Goal: Feedback & Contribution: Submit feedback/report problem

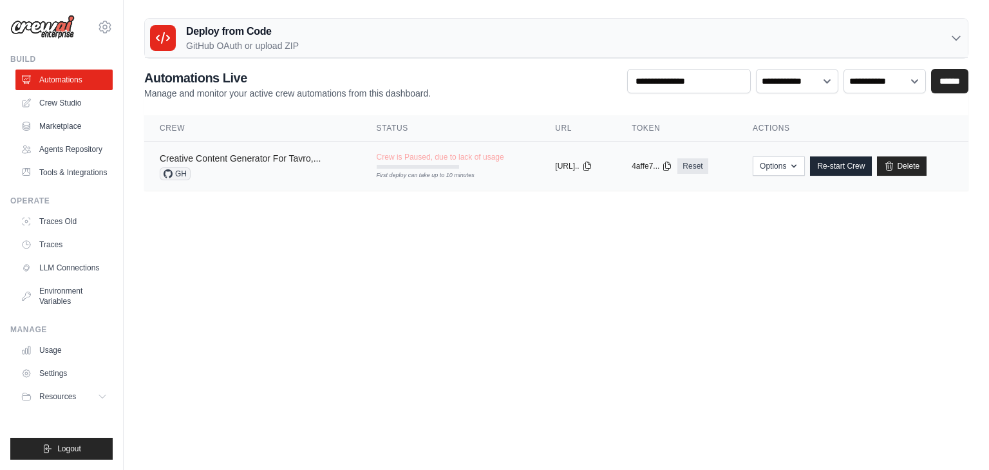
click at [279, 156] on link "Creative Content Generator For Tavro,..." at bounding box center [240, 158] width 161 height 10
click at [840, 166] on link "Re-start Crew" at bounding box center [841, 165] width 62 height 19
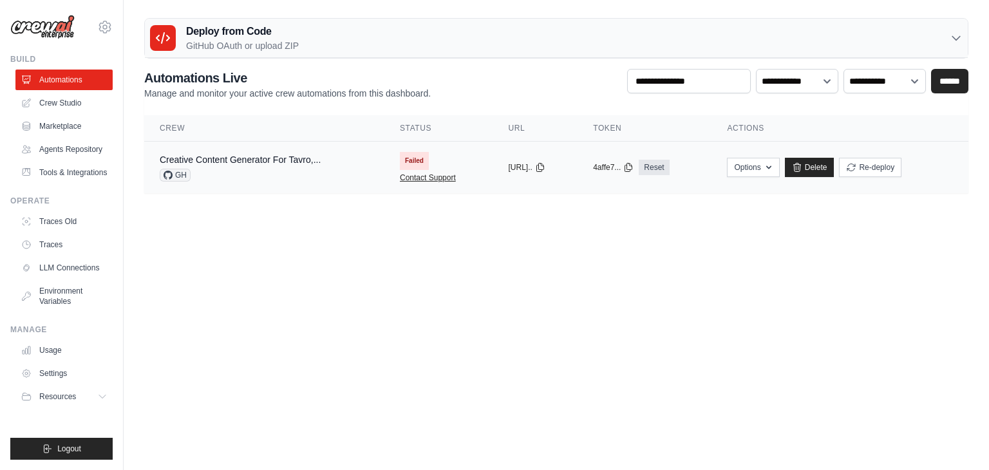
click at [404, 173] on link "Contact Support" at bounding box center [428, 178] width 56 height 10
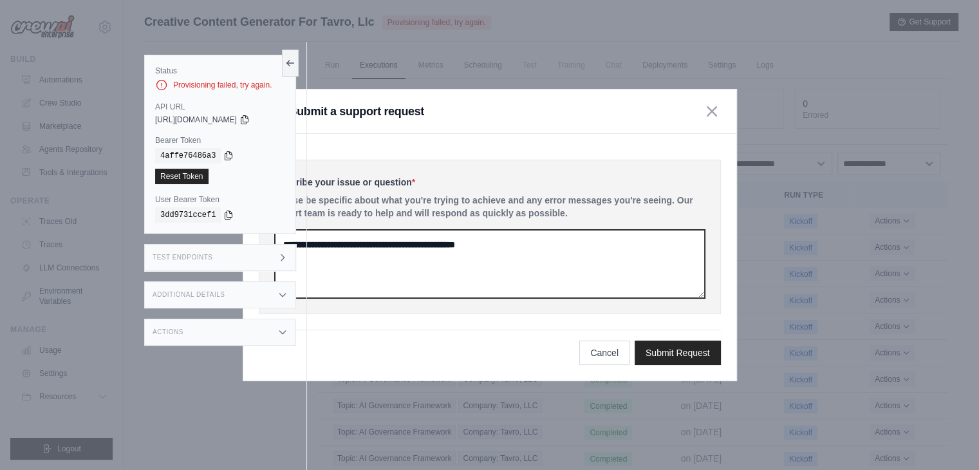
click at [403, 250] on textarea at bounding box center [490, 264] width 430 height 68
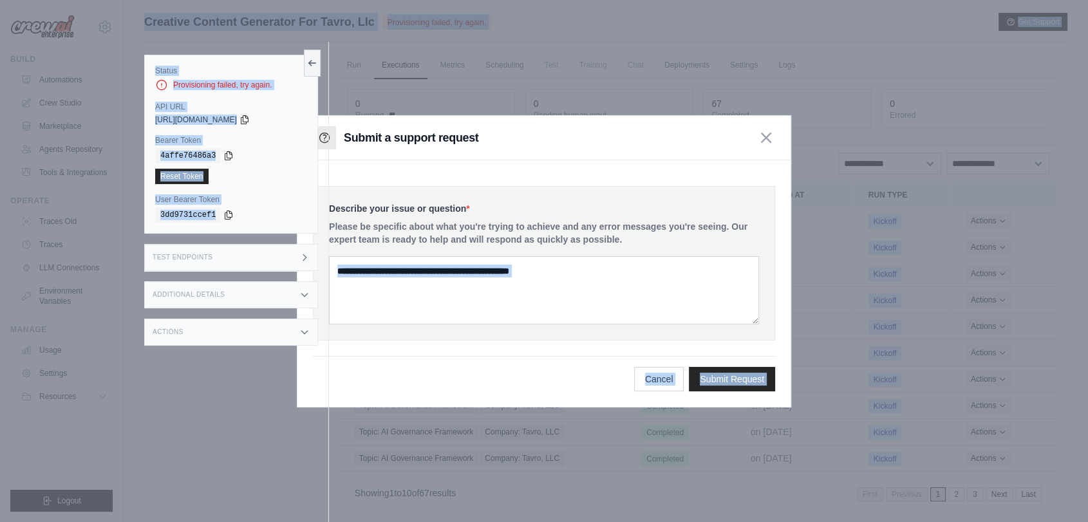
drag, startPoint x: 328, startPoint y: 207, endPoint x: 625, endPoint y: 254, distance: 299.9
click at [625, 265] on div "Submit a support request Describe your issue or question * Please be specific a…" at bounding box center [605, 288] width 923 height 551
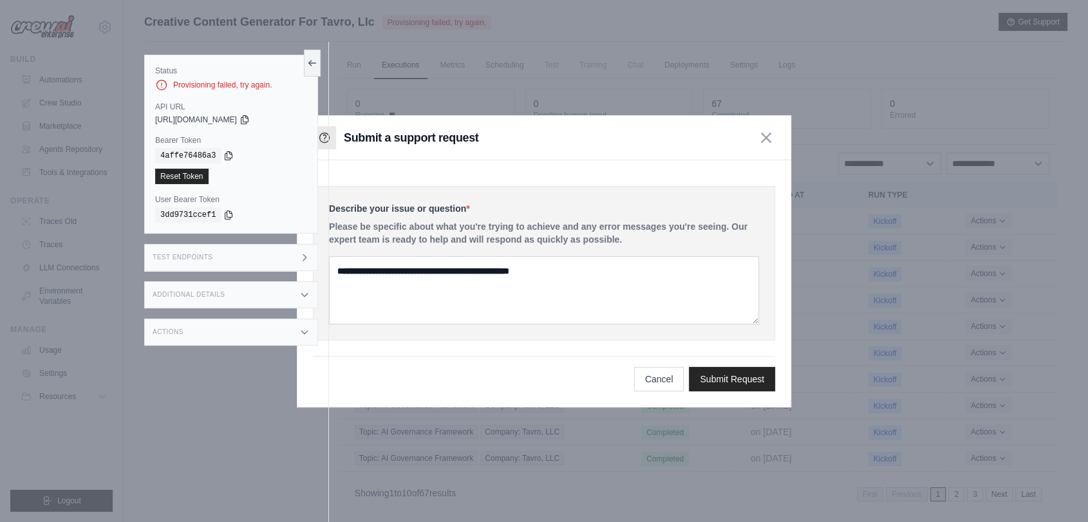
click at [625, 243] on p "Please be specific about what you're trying to achieve and any error messages y…" at bounding box center [544, 233] width 430 height 26
drag, startPoint x: 628, startPoint y: 240, endPoint x: 330, endPoint y: 200, distance: 300.7
click at [330, 200] on div "Describe your issue or question * Please be specific about what you're trying t…" at bounding box center [544, 263] width 462 height 155
copy div "Describe your issue or question * Please be specific about what you're trying t…"
click at [67, 192] on div at bounding box center [544, 261] width 1088 height 522
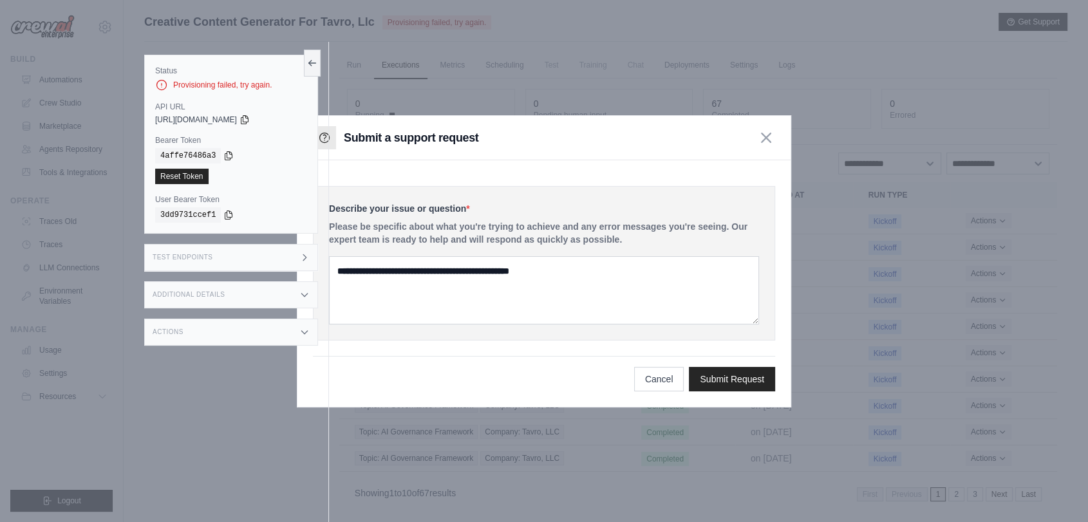
click at [67, 192] on ul "Build Automations Crew Studio Marketplace Agents Repository Resources Blog" at bounding box center [61, 283] width 102 height 458
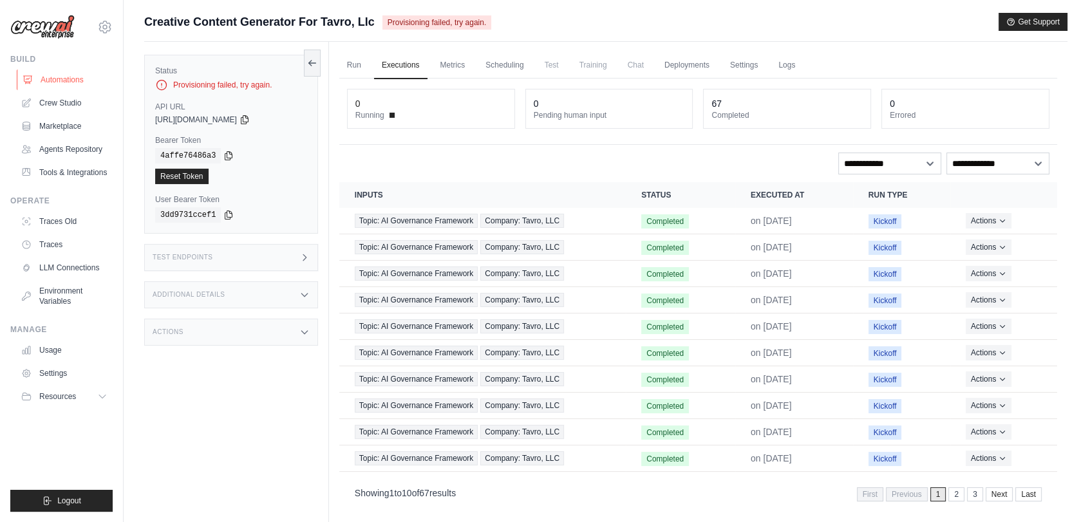
click at [88, 86] on link "Automations" at bounding box center [65, 80] width 97 height 21
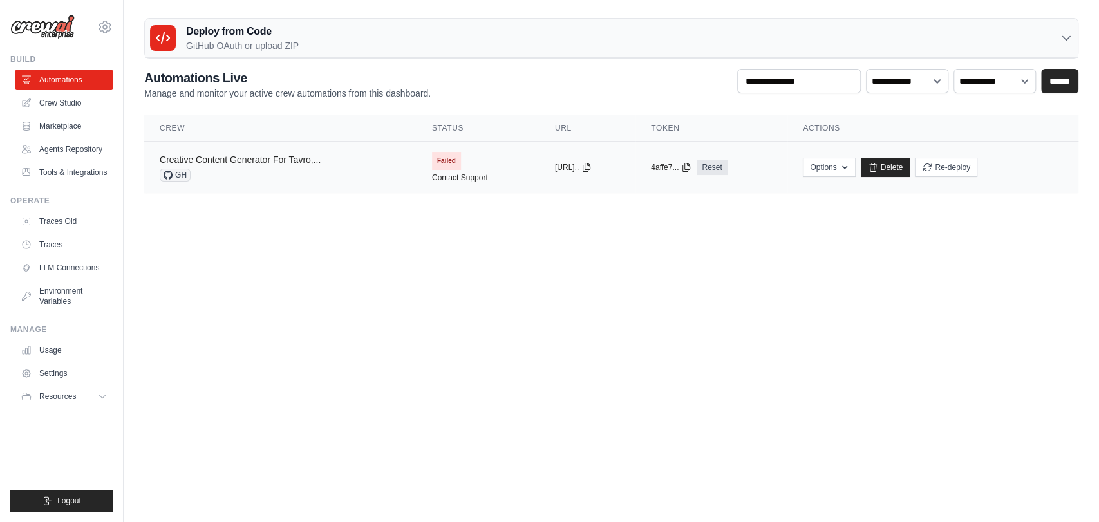
click at [234, 160] on link "Creative Content Generator For Tavro,..." at bounding box center [240, 160] width 161 height 10
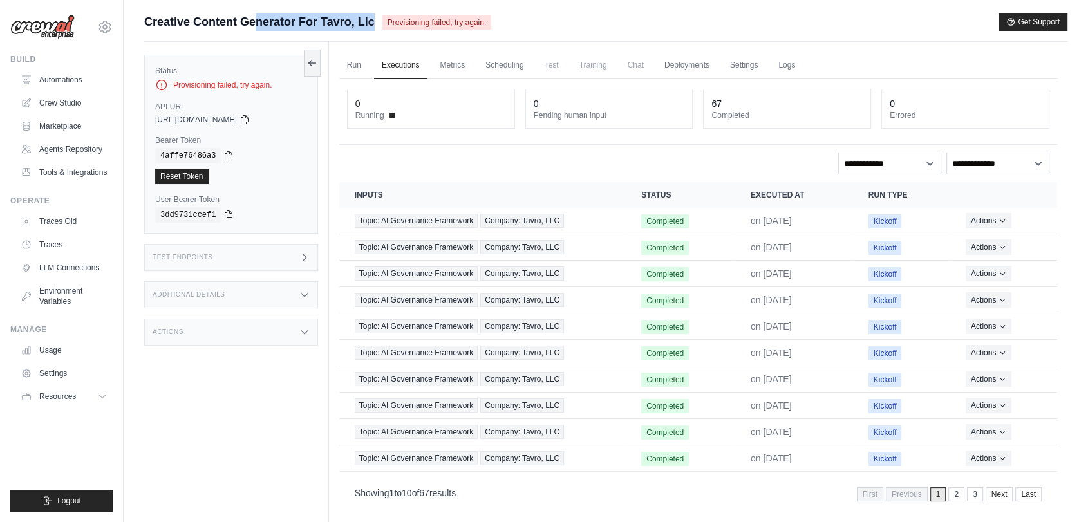
drag, startPoint x: 138, startPoint y: 17, endPoint x: 381, endPoint y: 22, distance: 242.8
click at [381, 22] on div "Submit a support request Describe your issue or question * Please be specific a…" at bounding box center [606, 288] width 965 height 551
copy div "Creative Content Generator For Tavro, Llc"
click at [386, 25] on span "Provisioning failed, try again." at bounding box center [436, 22] width 109 height 14
click at [73, 70] on link "Automations" at bounding box center [65, 80] width 97 height 21
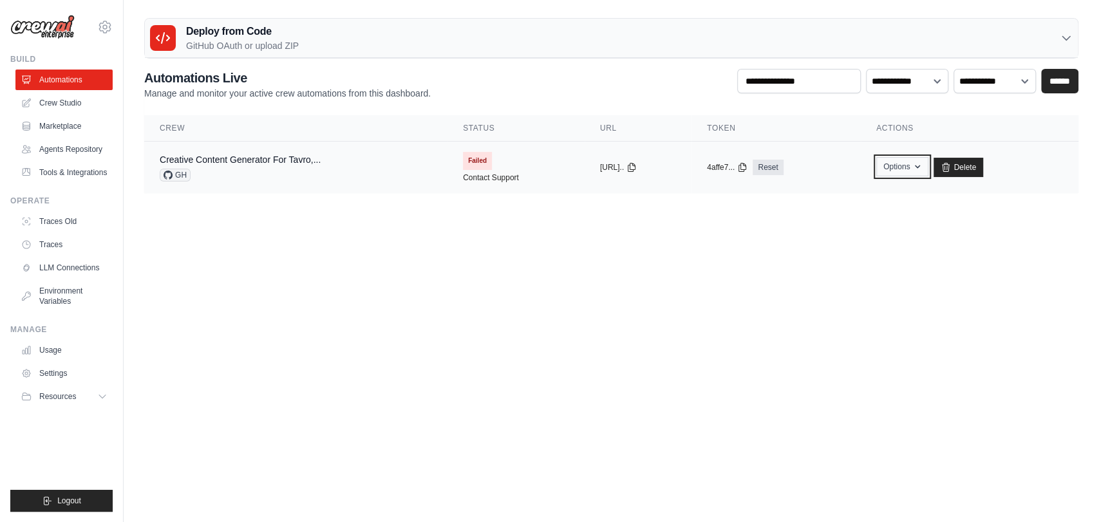
click at [903, 167] on button "Options" at bounding box center [902, 166] width 52 height 19
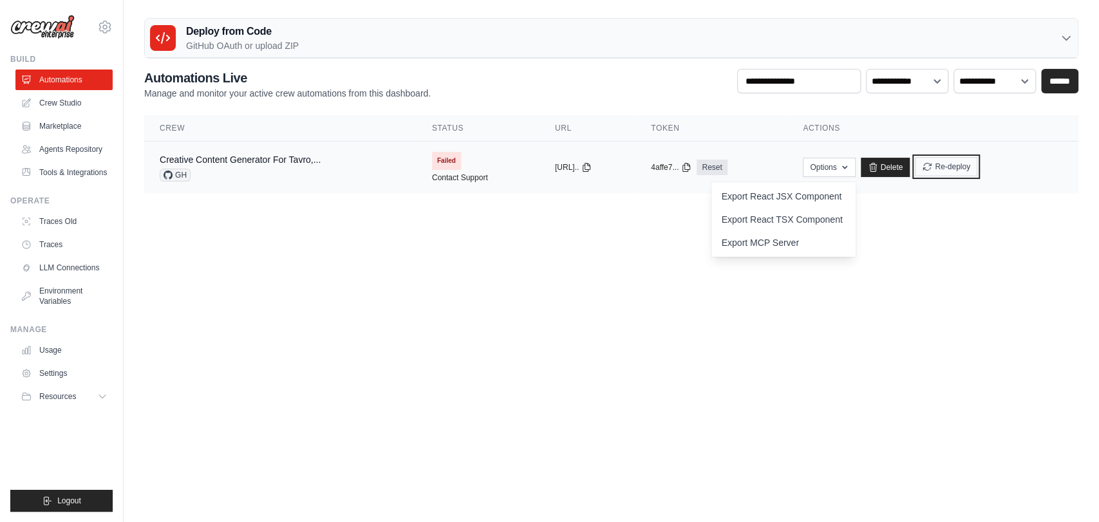
click at [956, 175] on button "Re-deploy" at bounding box center [946, 166] width 62 height 19
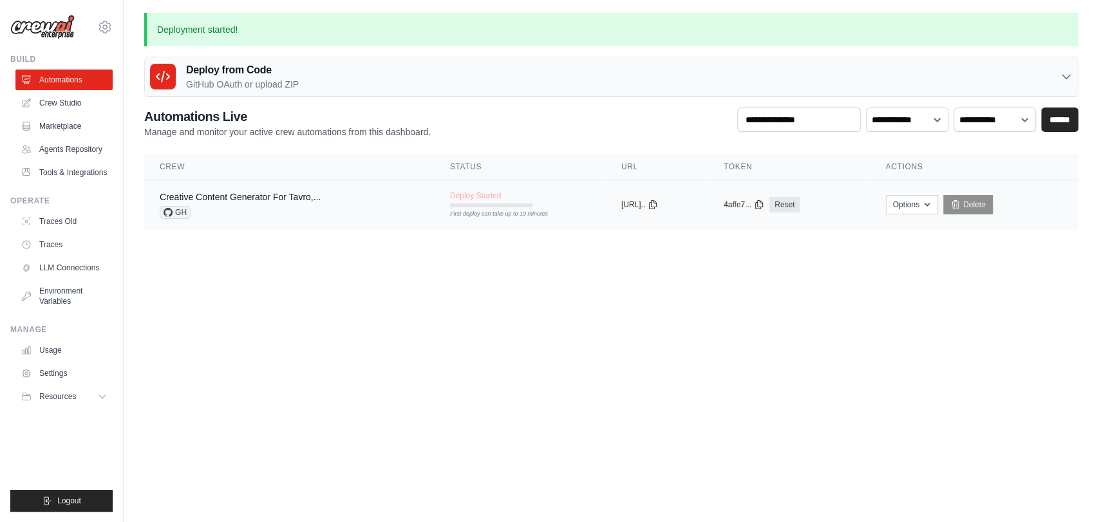
click at [450, 207] on div "First deploy can take up to 10 minutes" at bounding box center [491, 205] width 82 height 4
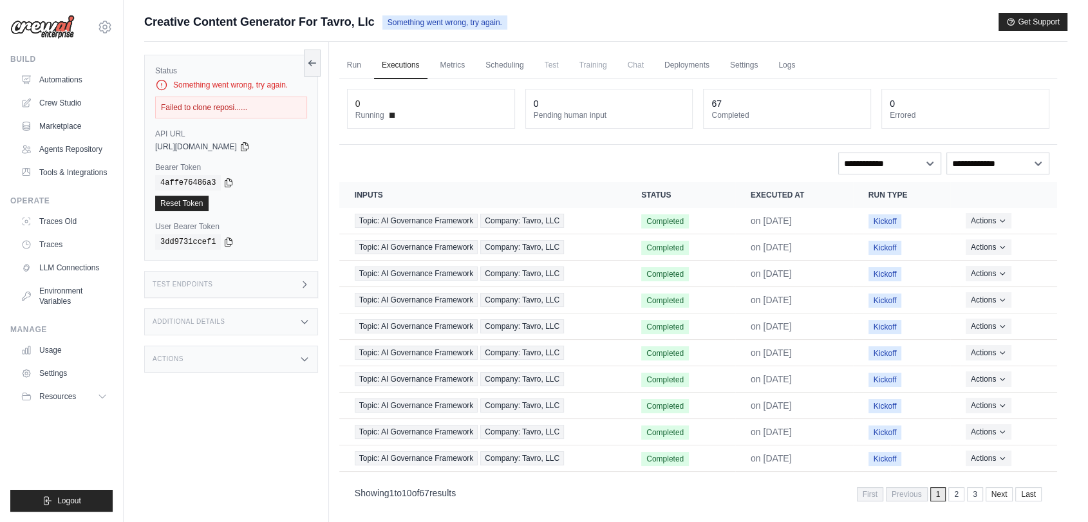
drag, startPoint x: 172, startPoint y: 84, endPoint x: 256, endPoint y: 102, distance: 86.3
click at [256, 102] on div "Status Something went wrong, try again. Failed to clone reposi......" at bounding box center [231, 92] width 152 height 53
click at [256, 102] on div "Failed to clone reposi......" at bounding box center [231, 108] width 152 height 22
drag, startPoint x: 388, startPoint y: 27, endPoint x: 531, endPoint y: 24, distance: 142.3
click at [531, 24] on div "Creative Content Generator For Tavro, Llc Something went wrong, try again. Get …" at bounding box center [605, 22] width 923 height 18
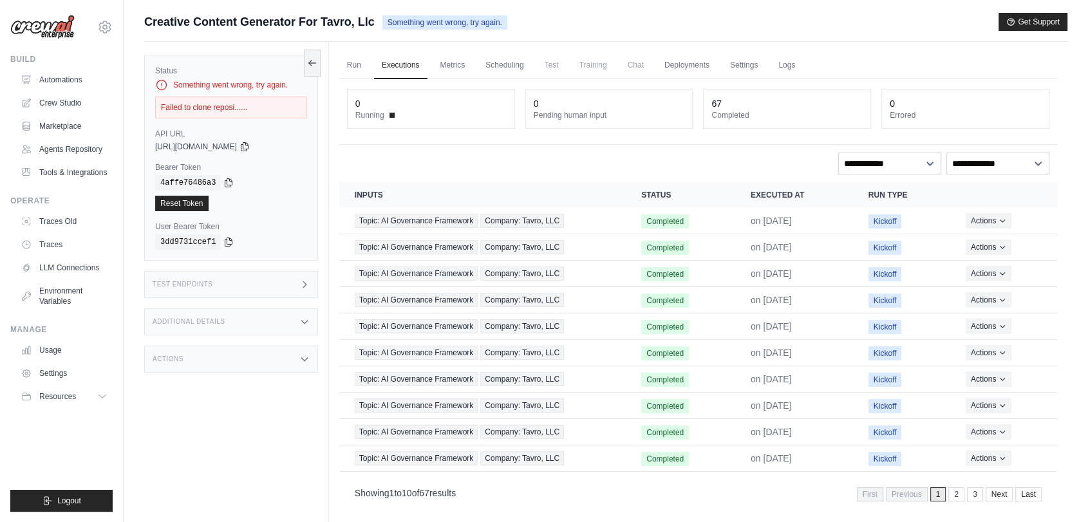
copy span "Something went wrong, try again."
drag, startPoint x: 168, startPoint y: 85, endPoint x: 231, endPoint y: 100, distance: 65.0
click at [231, 100] on div "Status Something went wrong, try again. Failed to clone reposi......" at bounding box center [231, 92] width 152 height 53
drag, startPoint x: 231, startPoint y: 100, endPoint x: 250, endPoint y: 106, distance: 19.4
click at [231, 100] on div "Failed to clone reposi......" at bounding box center [231, 108] width 152 height 22
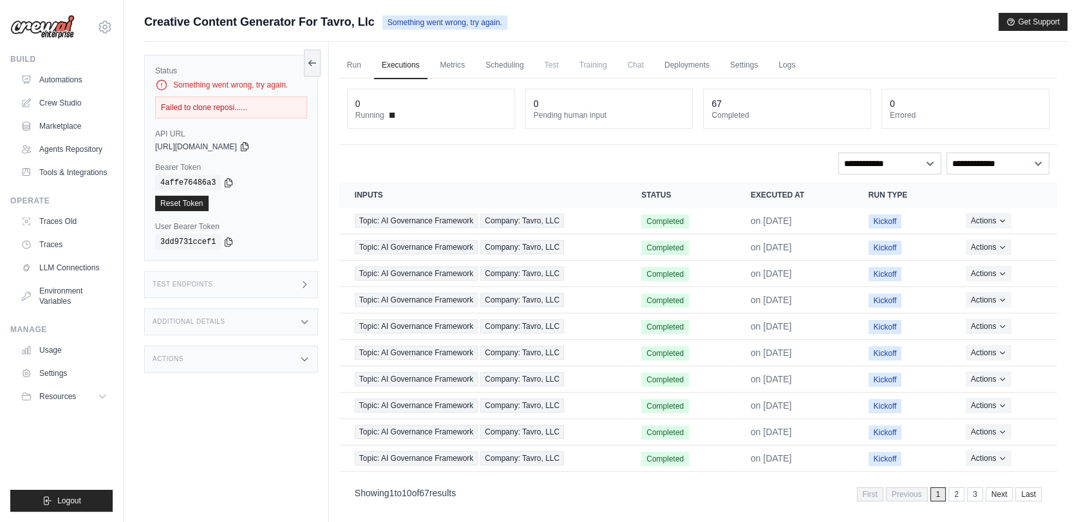
click at [256, 106] on div "Failed to clone reposi......" at bounding box center [231, 108] width 152 height 22
drag, startPoint x: 256, startPoint y: 106, endPoint x: 120, endPoint y: 110, distance: 136.6
click at [120, 110] on div "mihir@yourdataconnect.com Settings Build Automations" at bounding box center [544, 288] width 1088 height 577
click at [120, 110] on div "mihir@yourdataconnect.com Settings Build Automations" at bounding box center [62, 261] width 124 height 522
drag, startPoint x: 120, startPoint y: 110, endPoint x: 155, endPoint y: 108, distance: 34.9
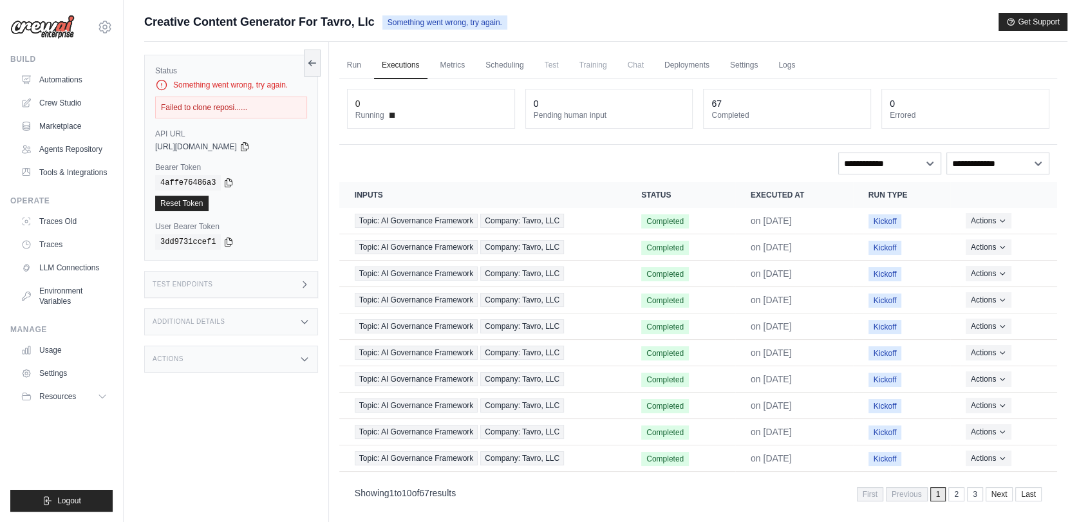
click at [155, 108] on div "mihir@yourdataconnect.com Settings Build Automations" at bounding box center [544, 288] width 1088 height 577
click at [155, 108] on div "Status Something went wrong, try again. Failed to clone reposi...... API URL co…" at bounding box center [231, 158] width 174 height 206
click at [164, 108] on div "Failed to clone reposi......" at bounding box center [231, 108] width 152 height 22
drag, startPoint x: 156, startPoint y: 109, endPoint x: 254, endPoint y: 106, distance: 97.3
click at [254, 106] on div "Failed to clone reposi......" at bounding box center [231, 108] width 152 height 22
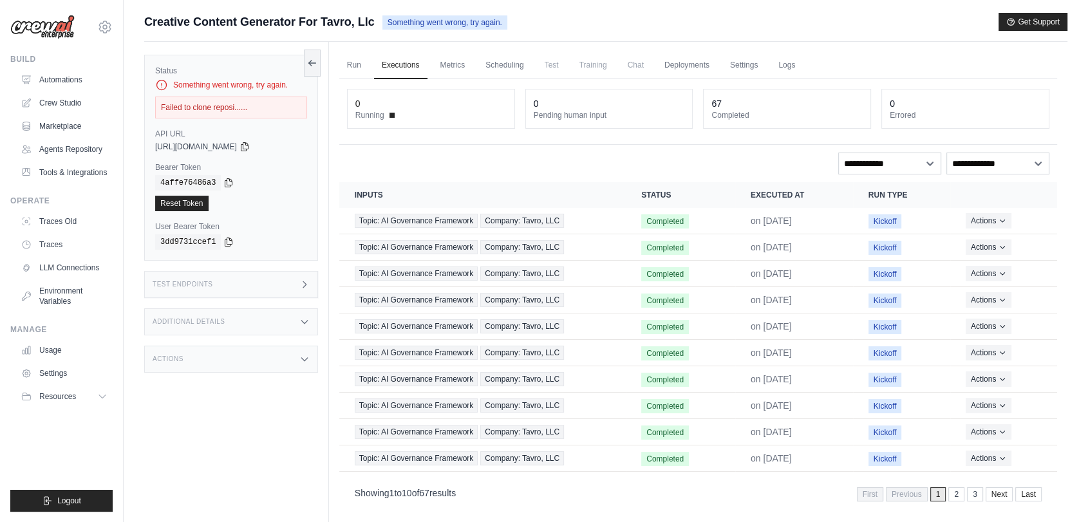
copy div "Failed to clone reposi......"
click at [45, 70] on link "Automations" at bounding box center [65, 80] width 97 height 21
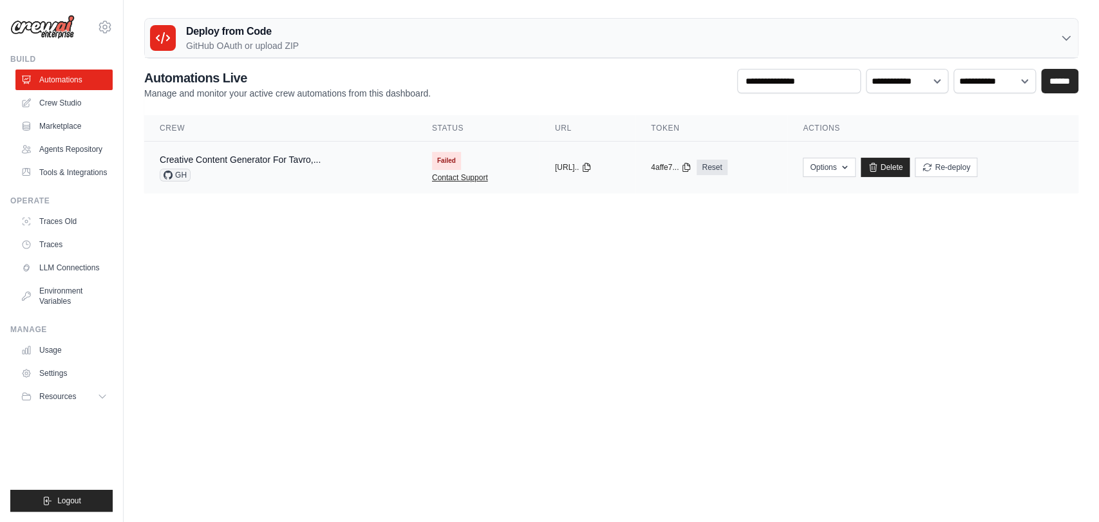
click at [468, 178] on link "Contact Support" at bounding box center [460, 178] width 56 height 10
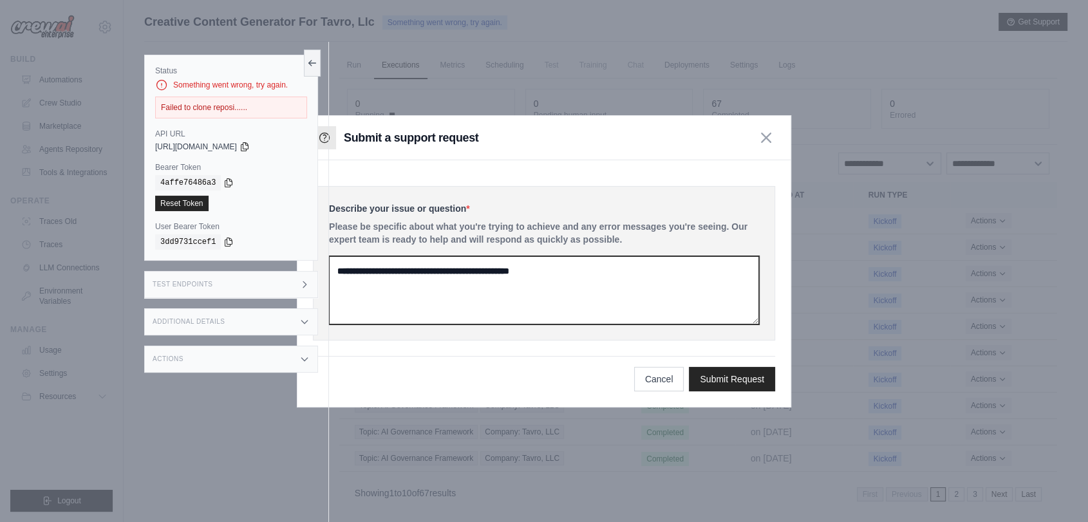
click at [469, 281] on textarea at bounding box center [544, 290] width 430 height 68
paste textarea "**********"
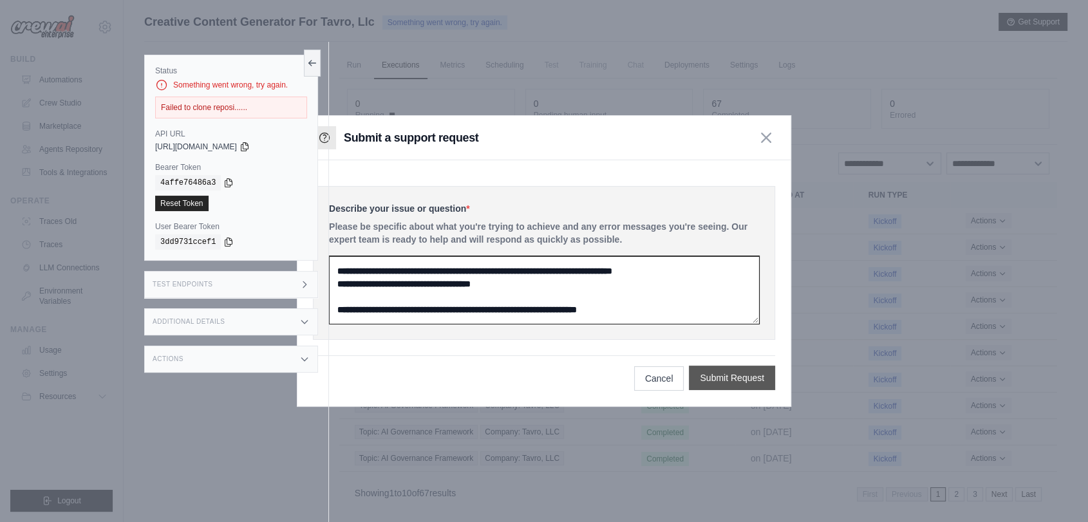
type textarea "**********"
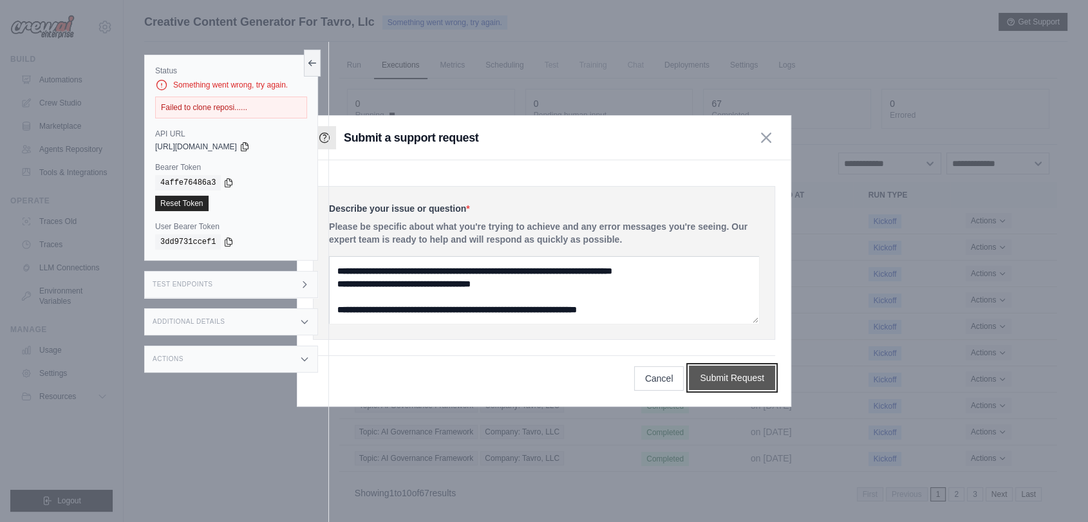
click at [749, 377] on button "Submit Request" at bounding box center [732, 378] width 86 height 24
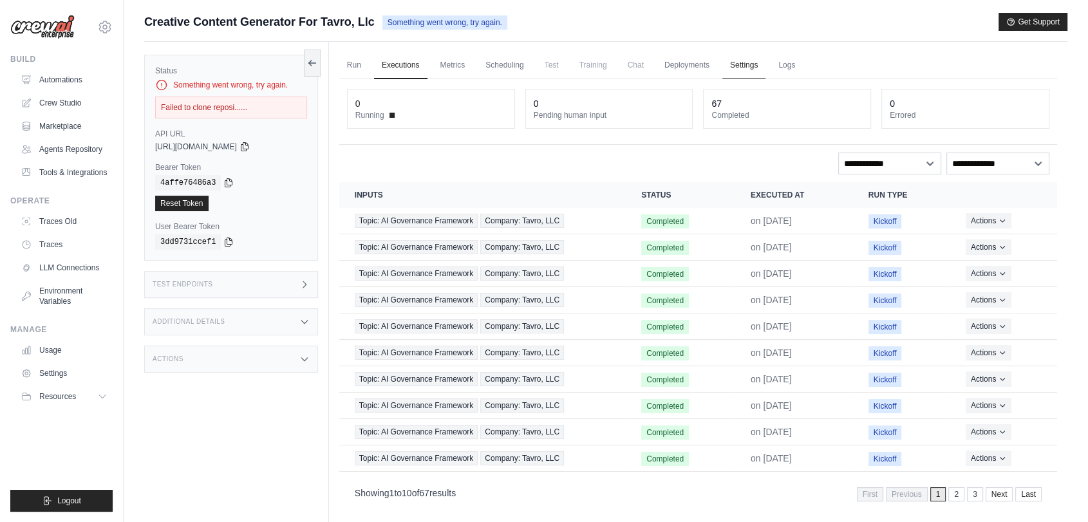
click at [735, 68] on link "Settings" at bounding box center [743, 65] width 43 height 27
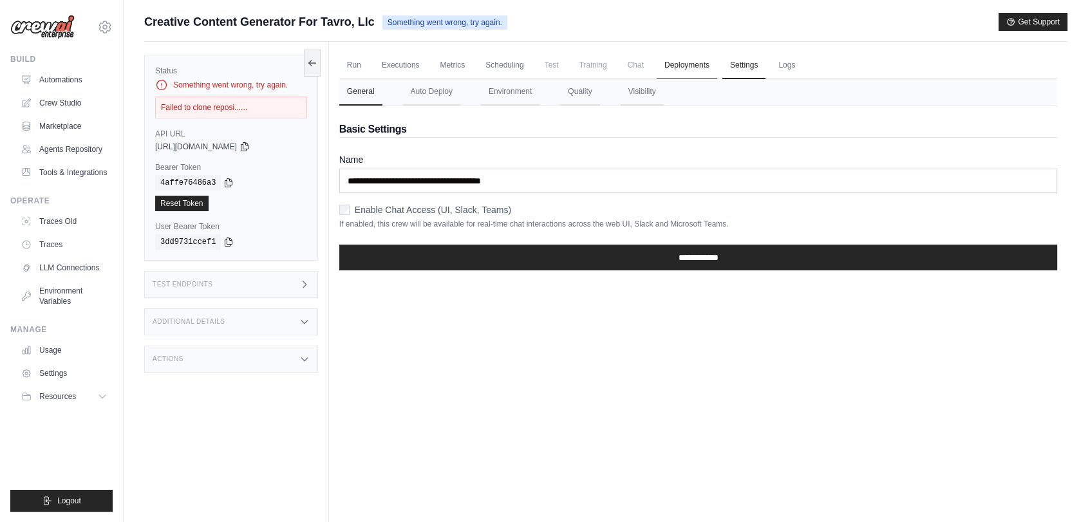
click at [706, 68] on link "Deployments" at bounding box center [687, 65] width 61 height 27
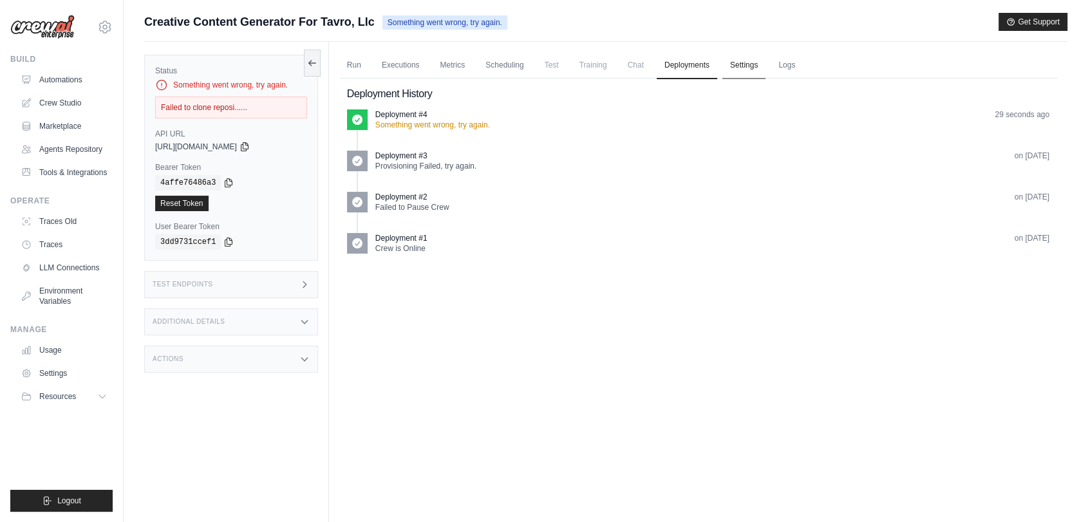
click at [748, 58] on link "Settings" at bounding box center [743, 65] width 43 height 27
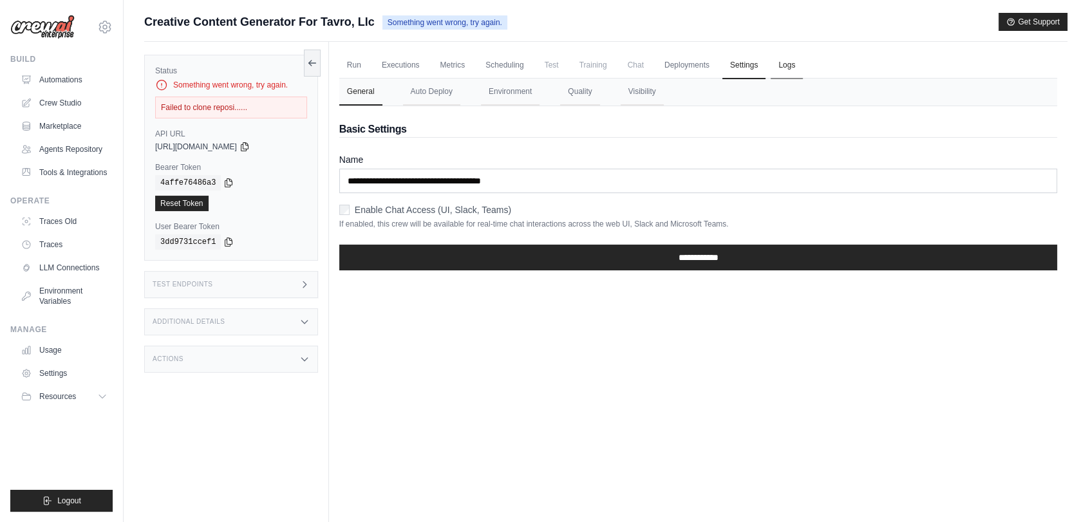
click at [803, 59] on link "Logs" at bounding box center [787, 65] width 32 height 27
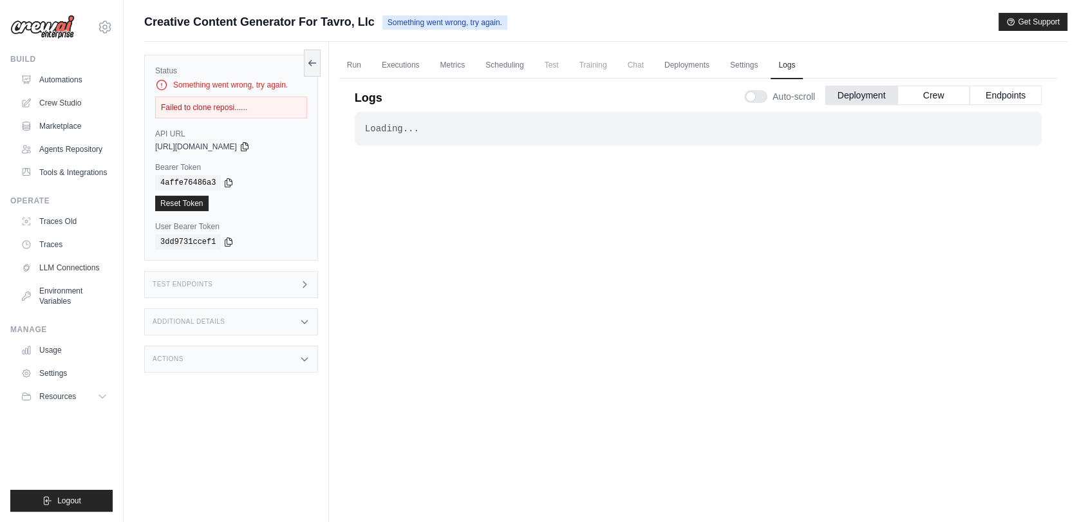
click at [581, 64] on span "Training" at bounding box center [593, 65] width 43 height 26
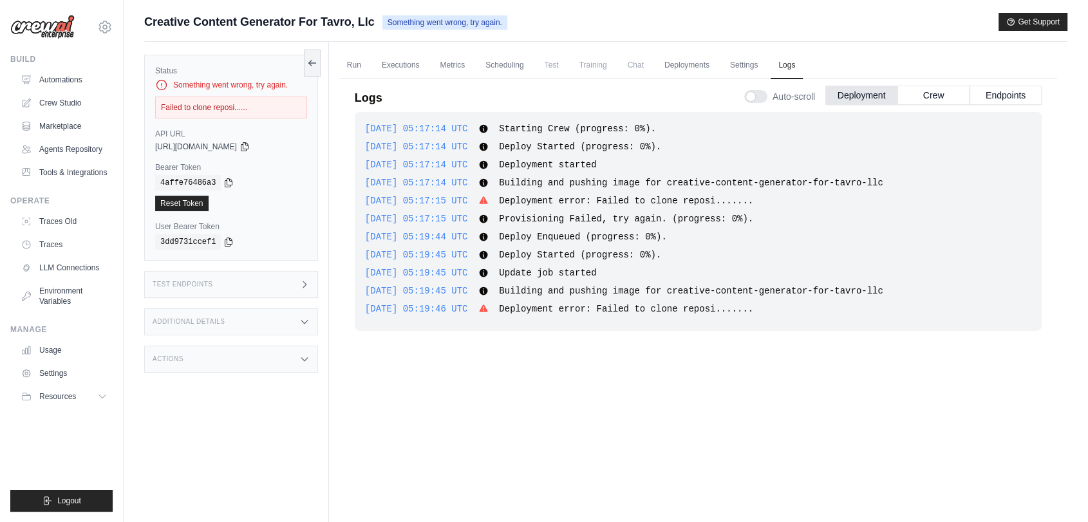
click at [551, 68] on span "Test" at bounding box center [552, 65] width 30 height 26
click at [490, 68] on link "Scheduling" at bounding box center [504, 65] width 53 height 27
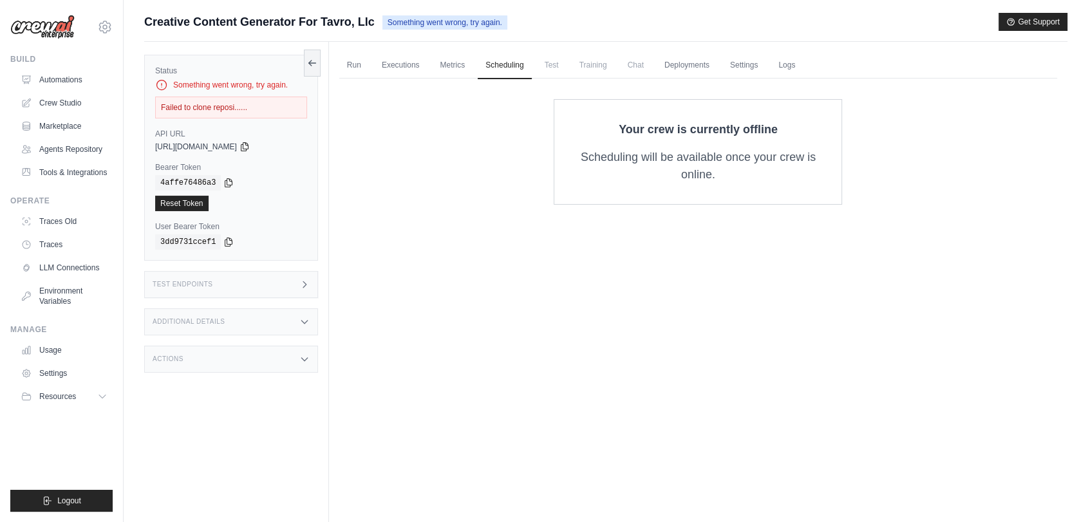
click at [551, 61] on span "Test" at bounding box center [552, 65] width 30 height 26
click at [623, 69] on span "Chat" at bounding box center [636, 65] width 32 height 26
click at [596, 71] on span "Training" at bounding box center [593, 65] width 43 height 26
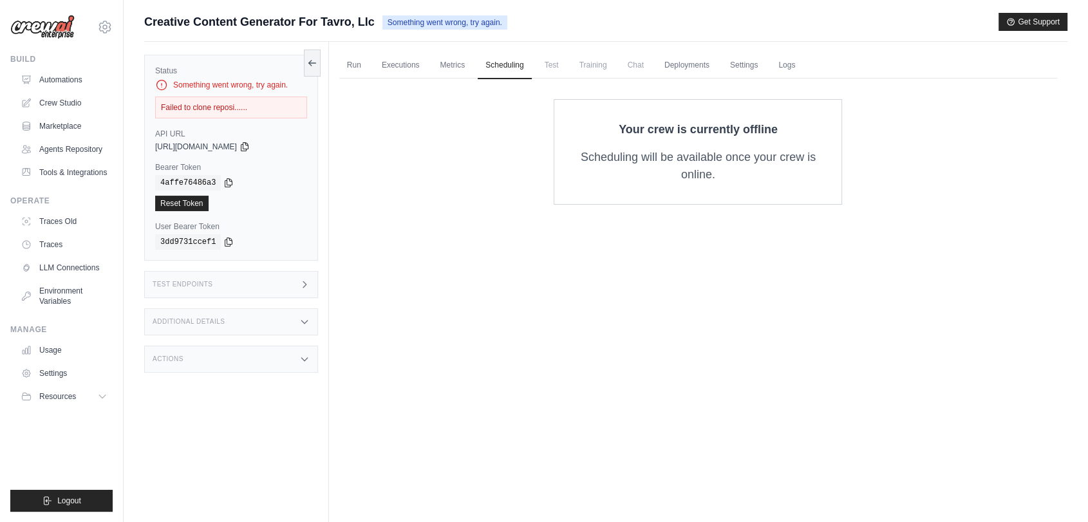
click at [654, 65] on ul "Run Executions Metrics Scheduling Test Training Chat Deployments Settings Logs" at bounding box center [698, 65] width 718 height 26
click at [704, 65] on link "Deployments" at bounding box center [687, 65] width 61 height 27
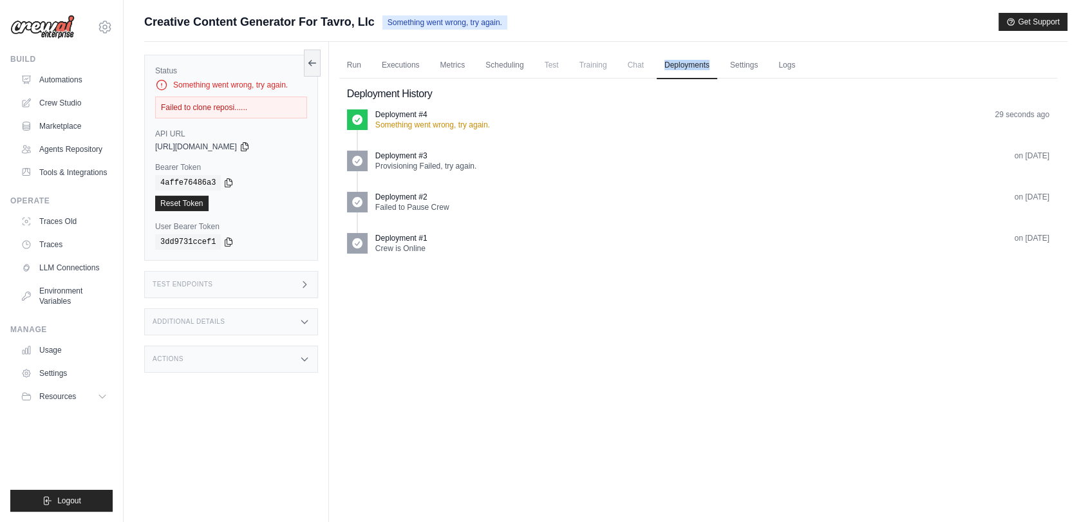
click at [766, 61] on ul "Run Executions Metrics Scheduling Test Training Chat Deployments Settings Logs" at bounding box center [698, 65] width 718 height 26
click at [713, 61] on link "Deployments" at bounding box center [687, 65] width 61 height 27
click at [742, 61] on link "Settings" at bounding box center [743, 65] width 43 height 27
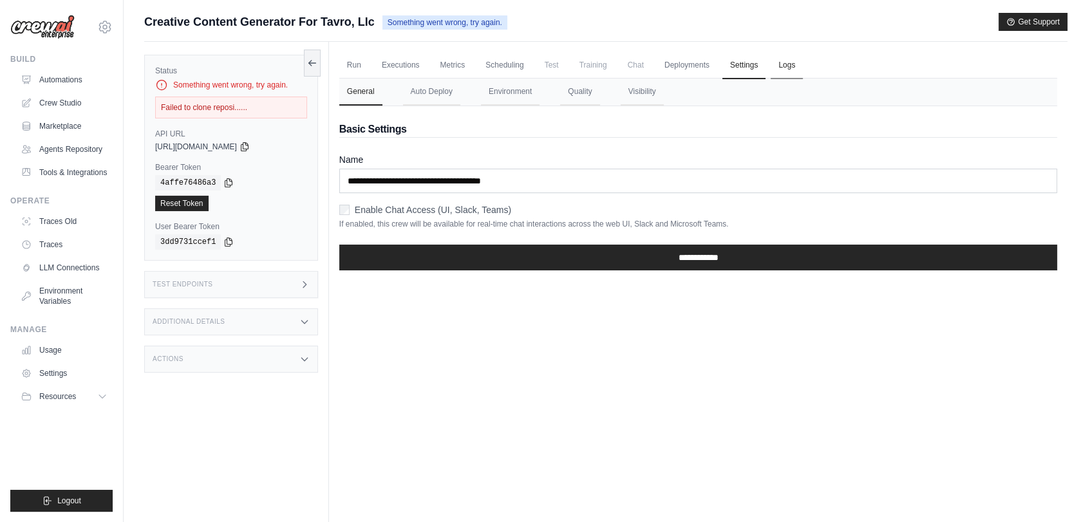
click at [790, 61] on link "Logs" at bounding box center [787, 65] width 32 height 27
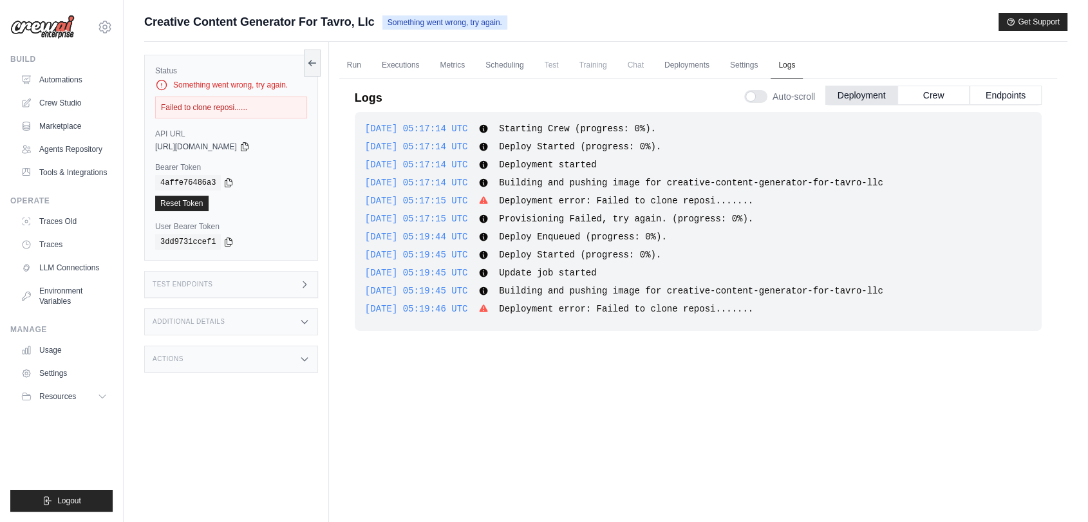
click at [790, 61] on link "Logs" at bounding box center [787, 65] width 32 height 27
click at [925, 99] on button "Crew" at bounding box center [934, 94] width 72 height 19
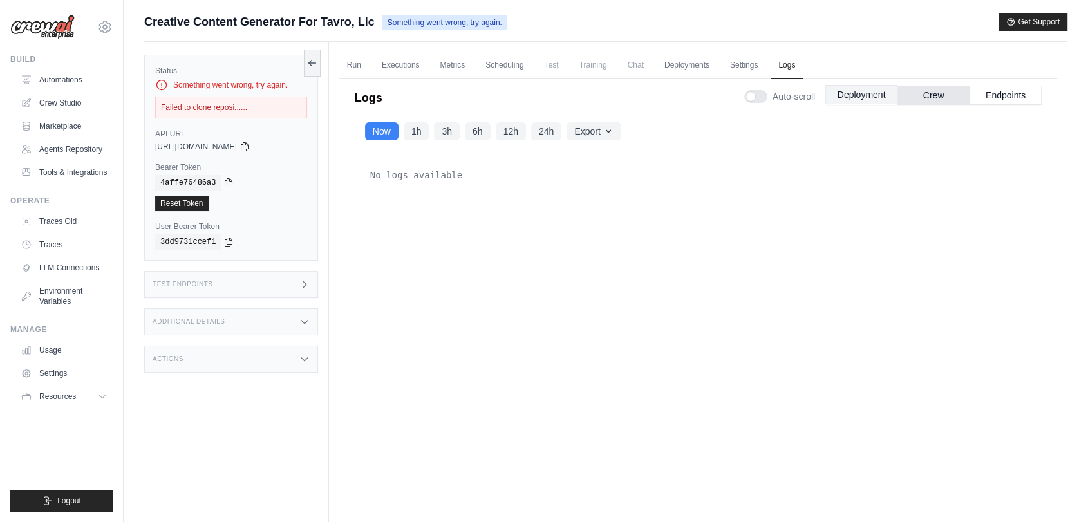
click at [886, 96] on button "Deployment" at bounding box center [861, 94] width 72 height 19
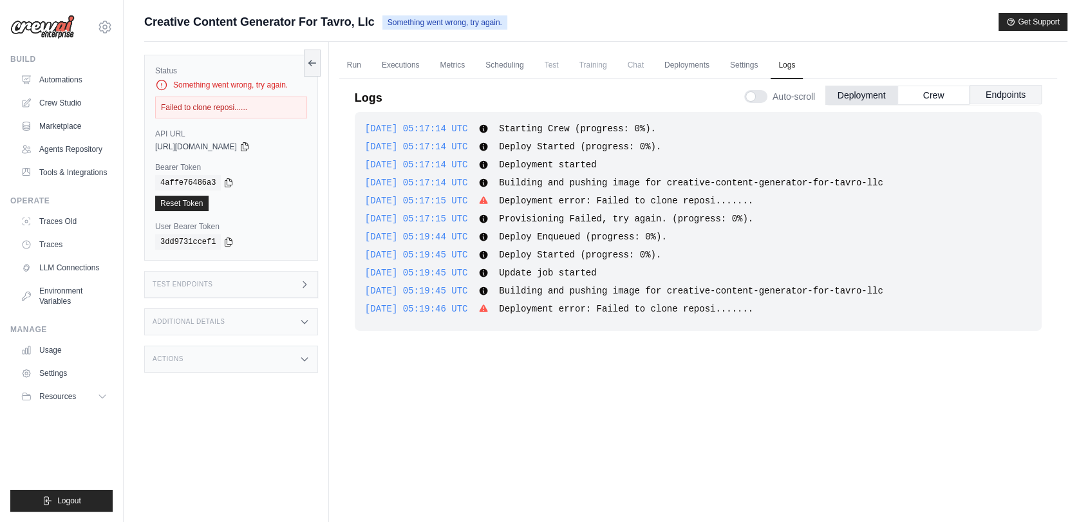
click at [979, 104] on button "Endpoints" at bounding box center [1006, 94] width 72 height 19
click at [979, 104] on div "Deployment Crew Endpoints" at bounding box center [933, 95] width 216 height 19
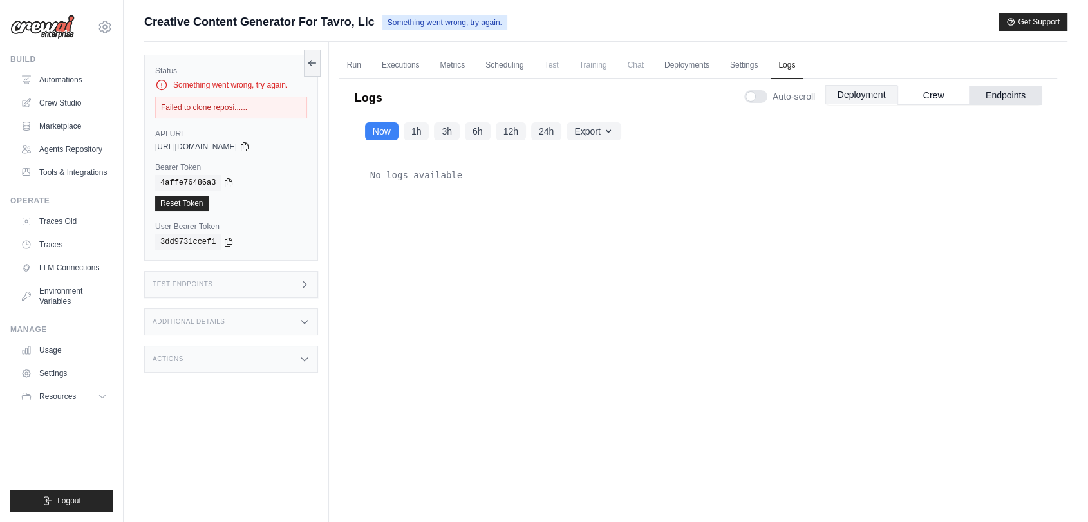
click at [850, 100] on button "Deployment" at bounding box center [861, 94] width 72 height 19
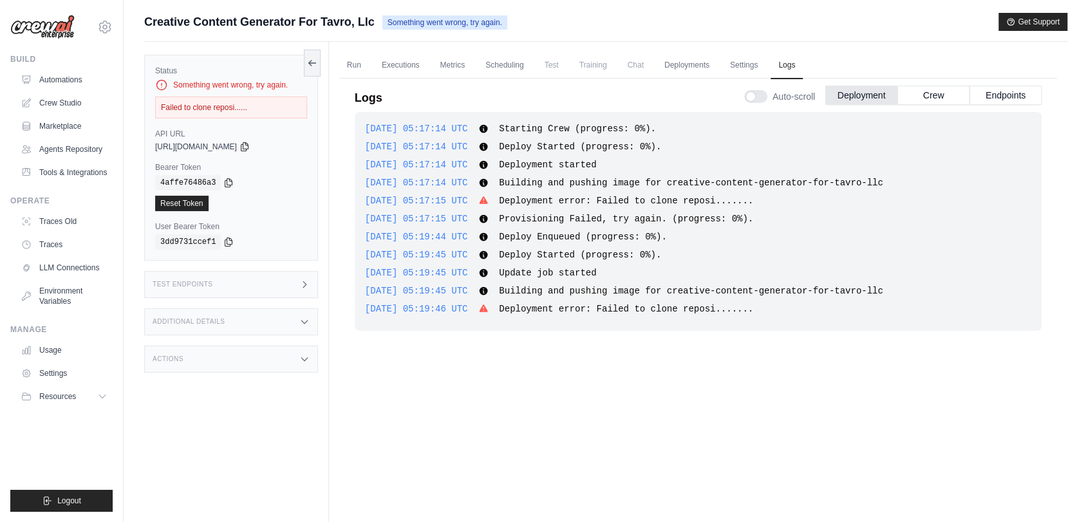
click at [644, 67] on span "Chat" at bounding box center [636, 65] width 32 height 26
click at [488, 67] on link "Scheduling" at bounding box center [504, 65] width 53 height 27
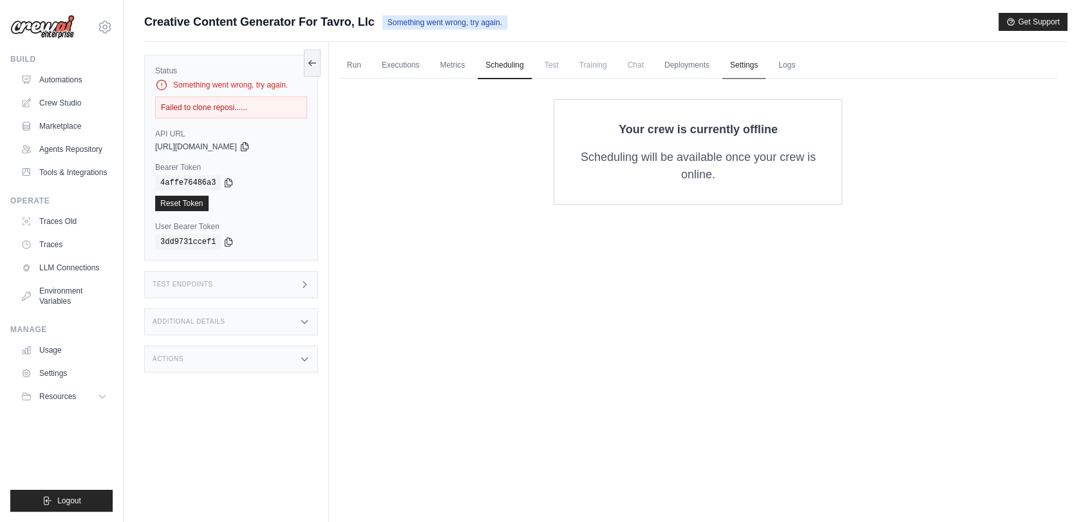
click at [748, 61] on link "Settings" at bounding box center [743, 65] width 43 height 27
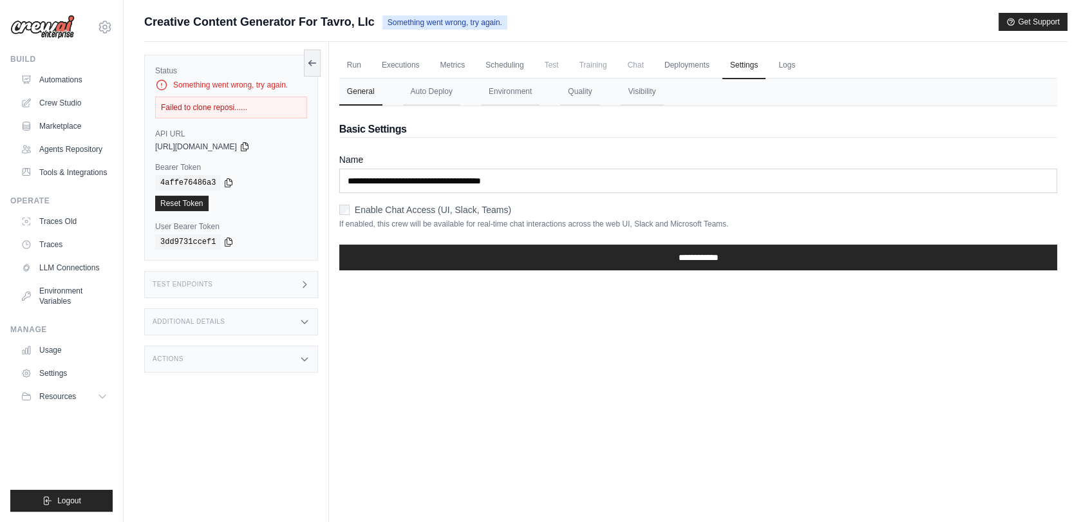
click at [477, 99] on nav "General Auto Deploy Environment Quality Visibility" at bounding box center [698, 92] width 718 height 27
click at [503, 93] on button "Environment" at bounding box center [510, 92] width 59 height 27
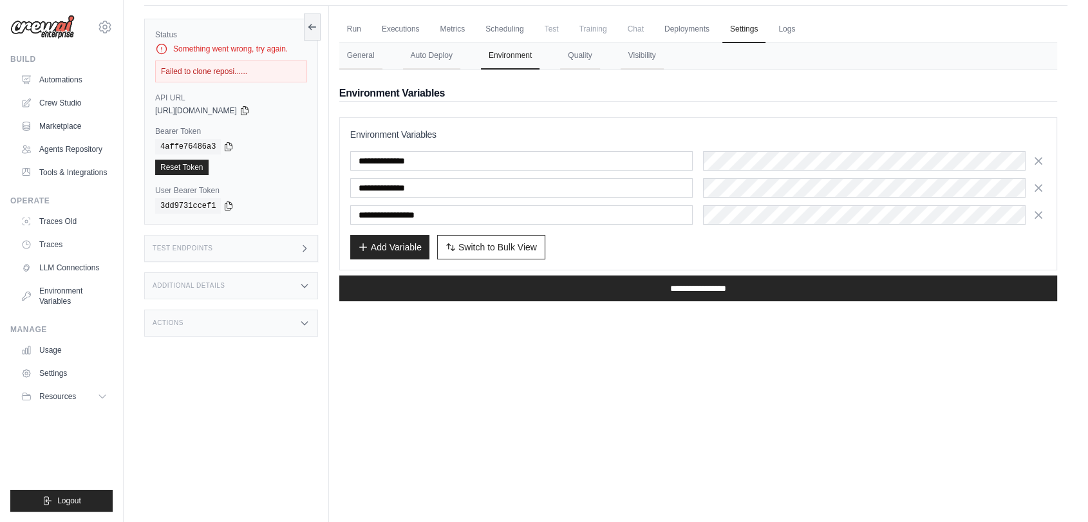
scroll to position [55, 0]
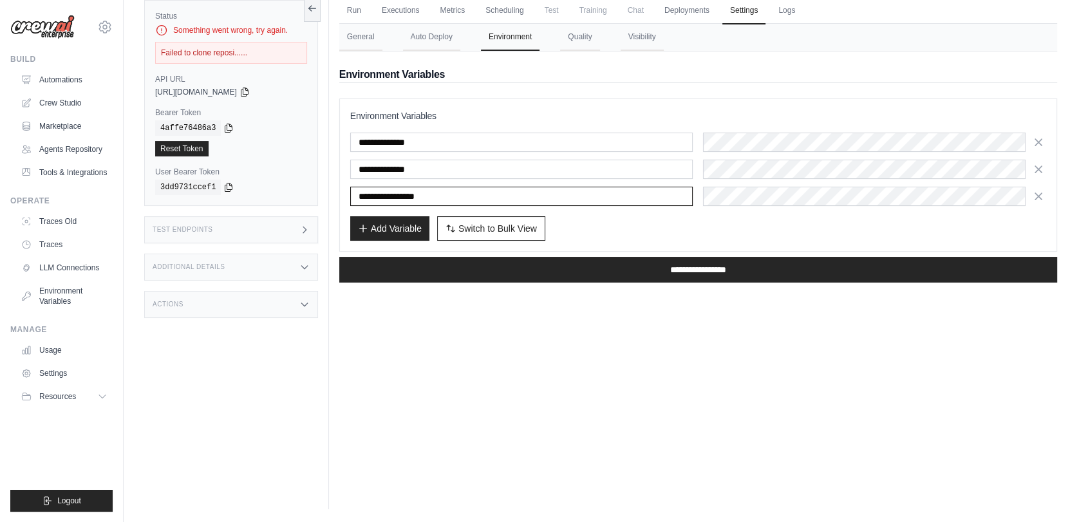
click at [581, 202] on input "**********" at bounding box center [521, 196] width 343 height 19
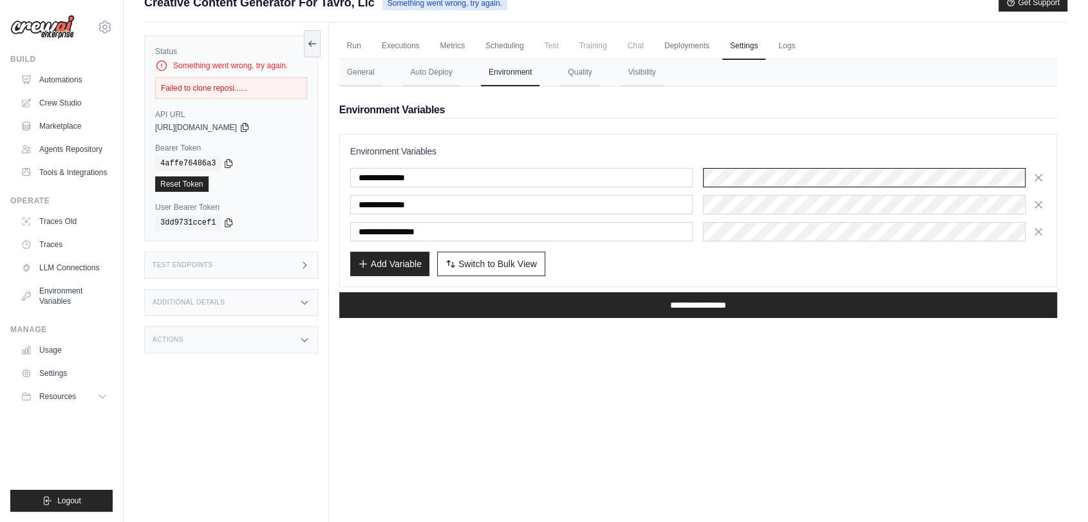
scroll to position [0, 0]
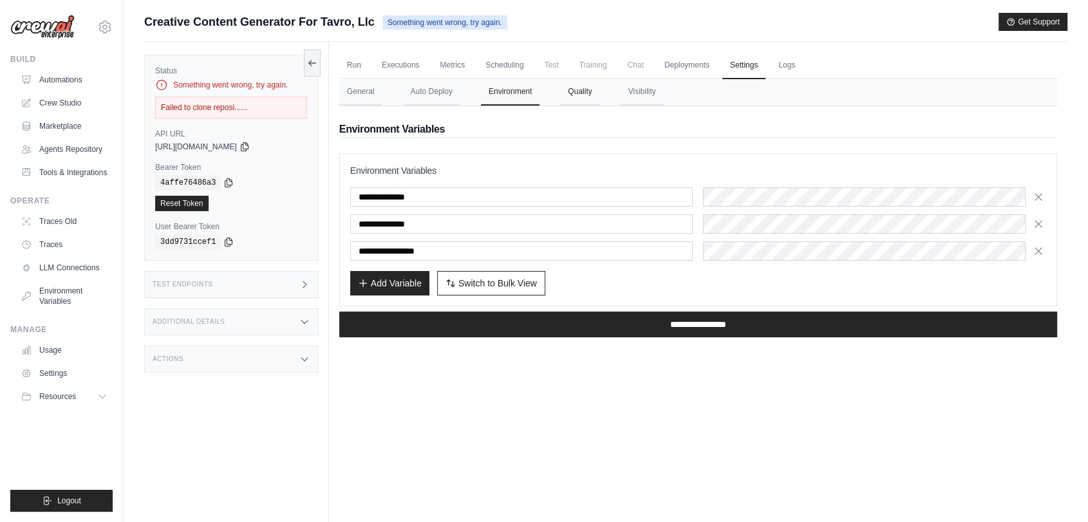
click at [587, 96] on button "Quality" at bounding box center [579, 92] width 39 height 27
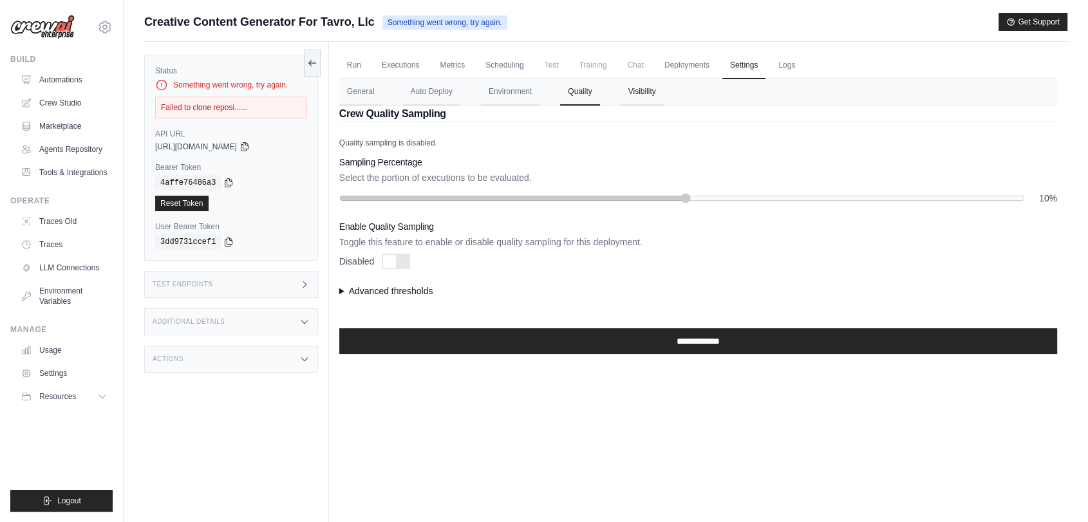
click at [632, 93] on button "Visibility" at bounding box center [642, 92] width 43 height 27
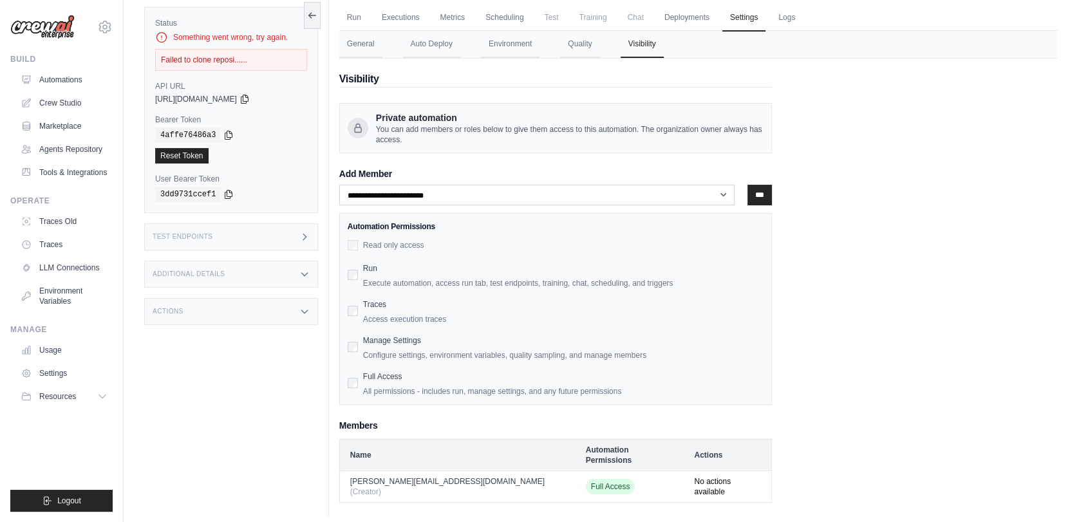
scroll to position [55, 0]
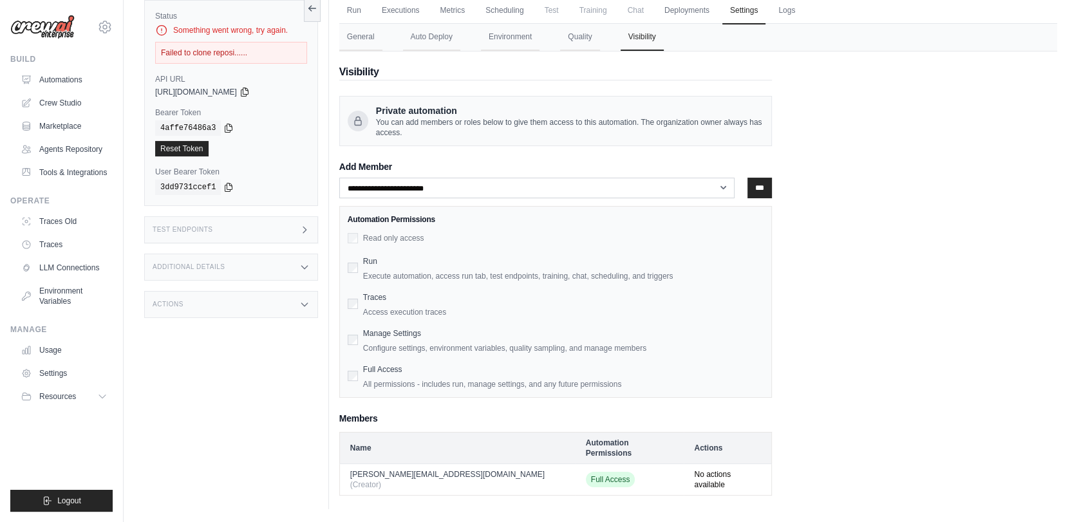
click at [574, 172] on form "**********" at bounding box center [555, 280] width 433 height 236
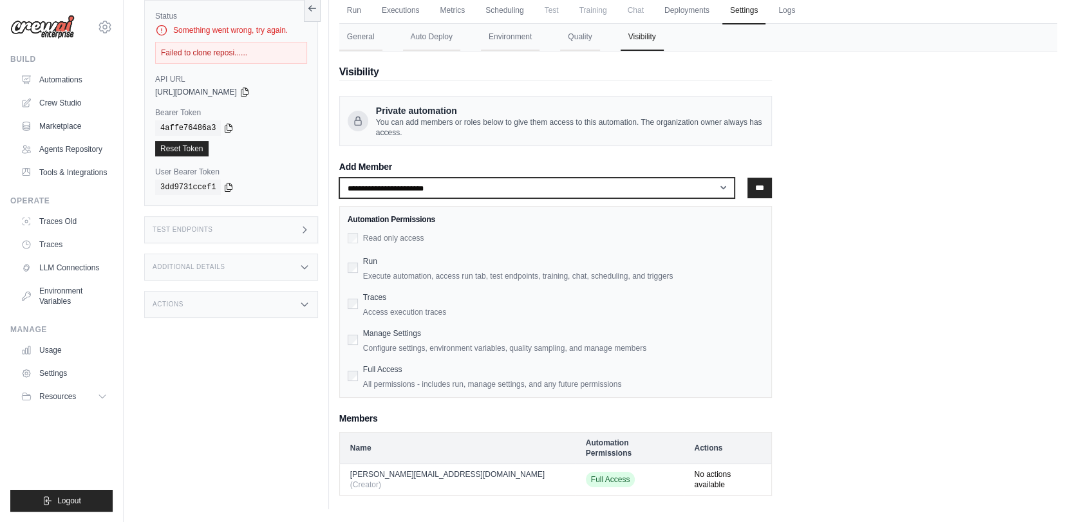
click at [572, 180] on select "**********" at bounding box center [537, 188] width 396 height 21
click at [428, 188] on select "**********" at bounding box center [537, 188] width 396 height 21
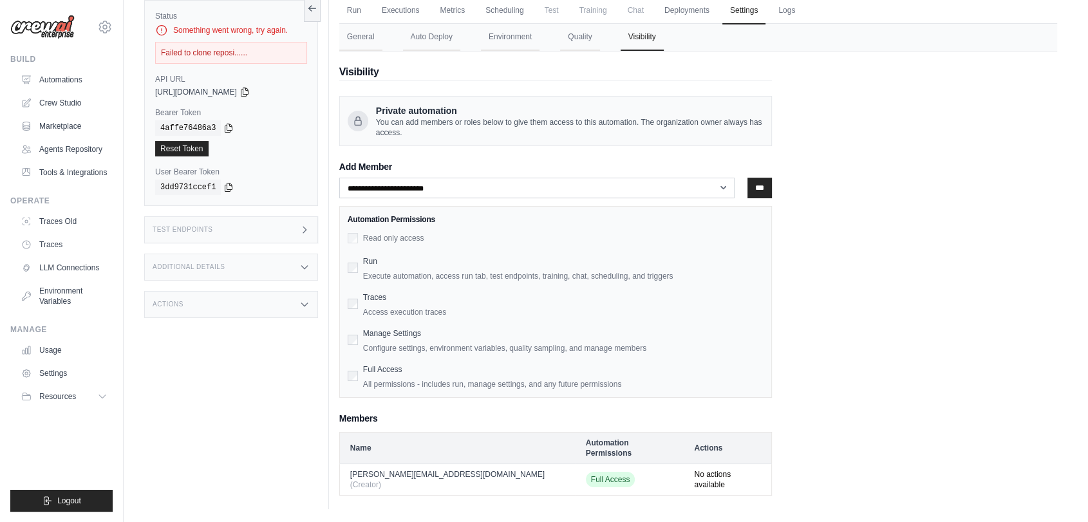
click at [438, 170] on h3 "Add Member" at bounding box center [555, 167] width 433 height 11
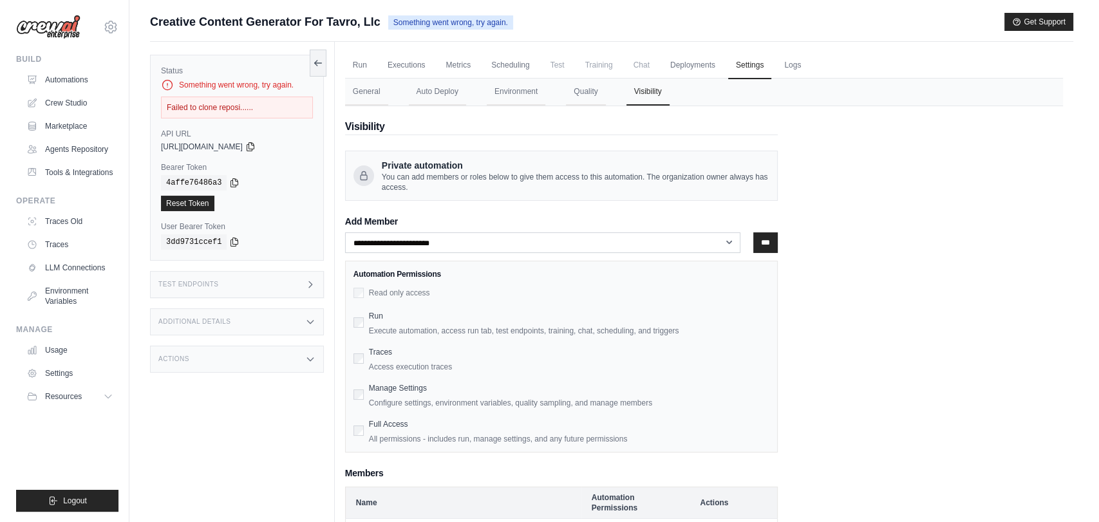
scroll to position [0, 0]
click at [366, 88] on button "General" at bounding box center [360, 92] width 43 height 27
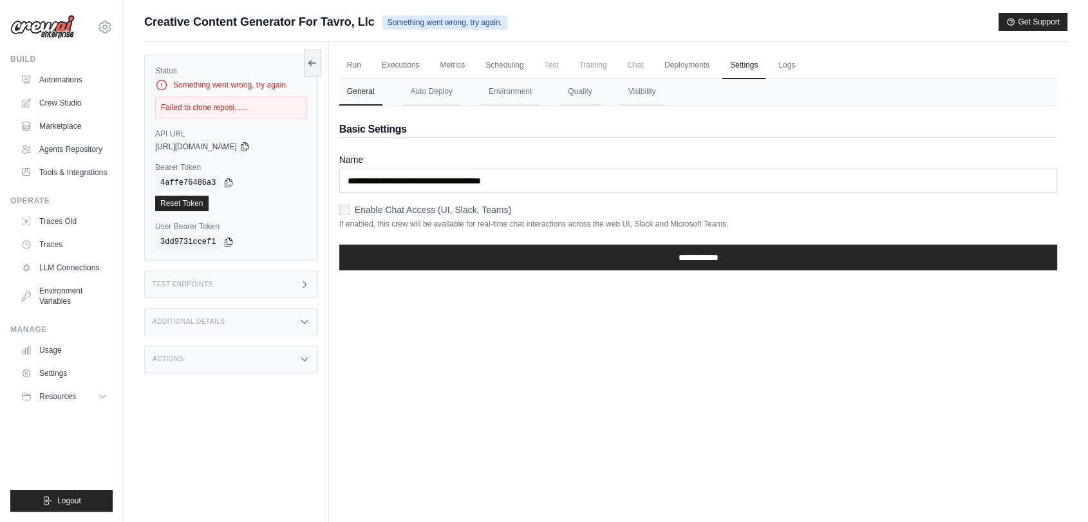
click at [444, 109] on div "**********" at bounding box center [698, 193] width 718 height 174
click at [433, 91] on button "Auto Deploy" at bounding box center [431, 92] width 57 height 27
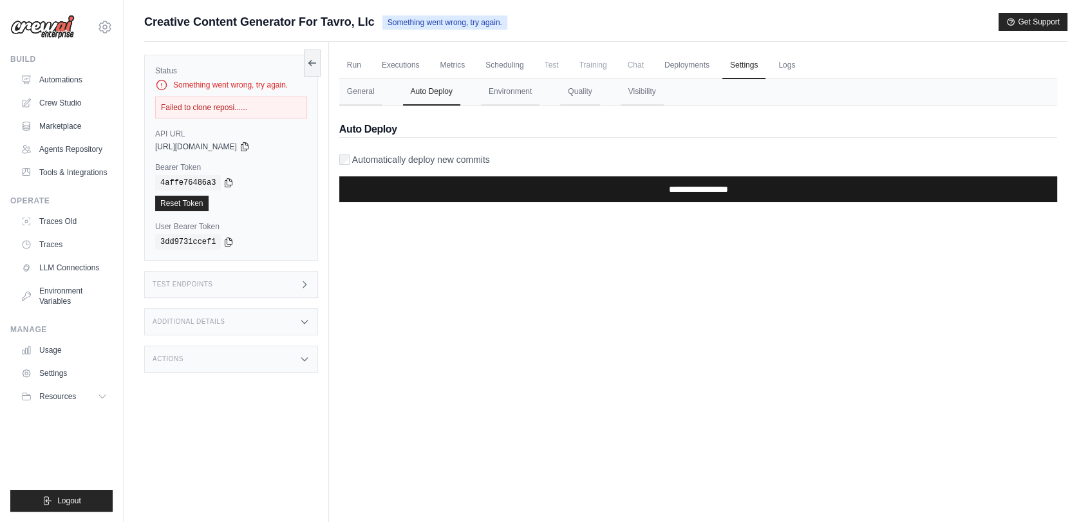
click at [561, 191] on input "**********" at bounding box center [698, 189] width 718 height 26
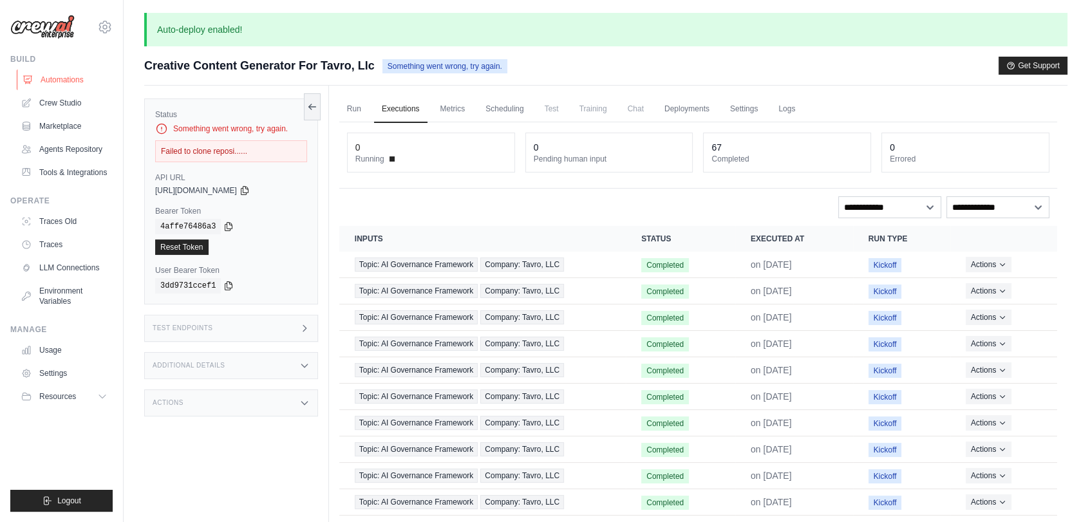
click at [73, 82] on link "Automations" at bounding box center [65, 80] width 97 height 21
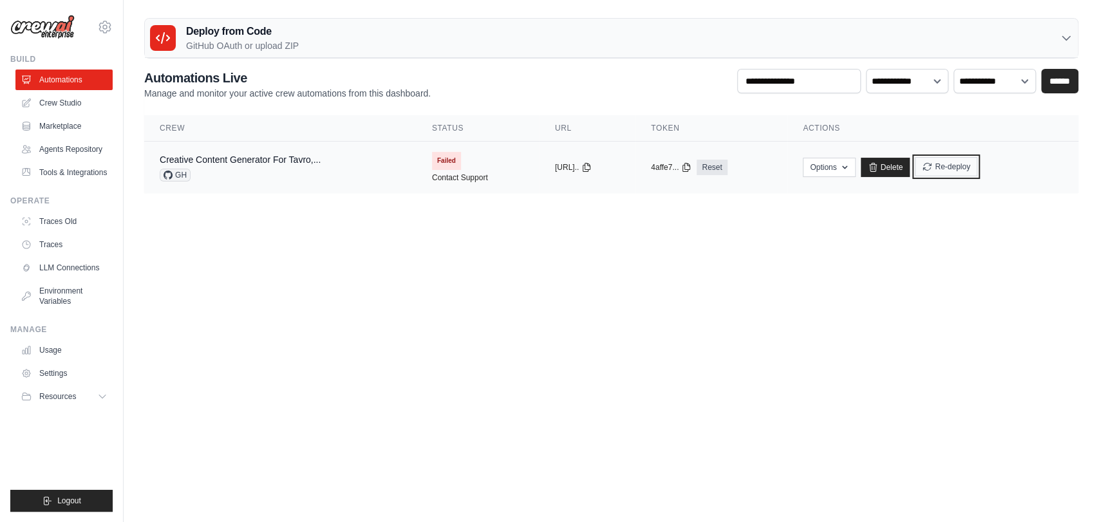
click at [972, 169] on button "Re-deploy" at bounding box center [946, 166] width 62 height 19
click at [106, 24] on icon at bounding box center [104, 26] width 15 height 15
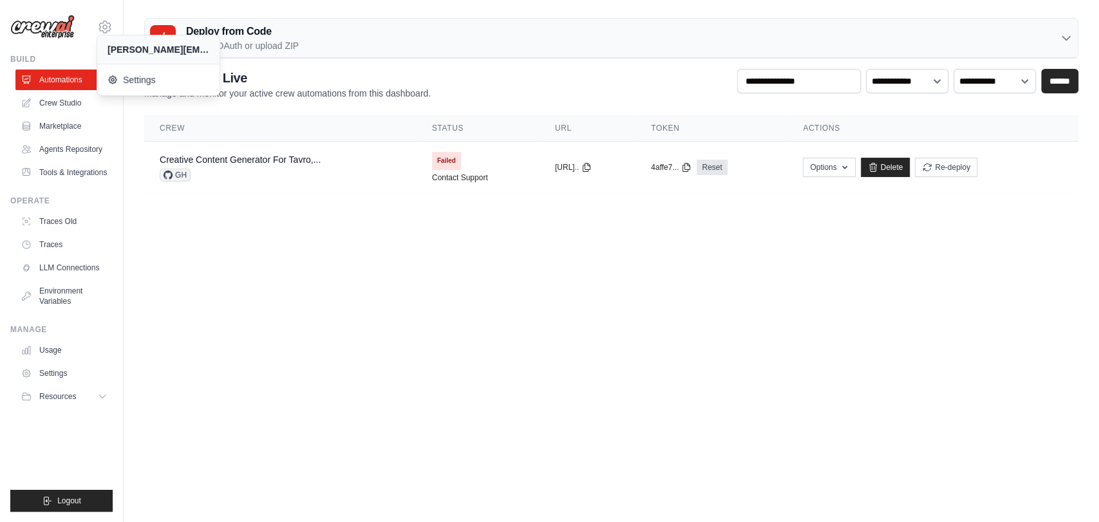
click at [136, 52] on div "[PERSON_NAME][EMAIL_ADDRESS][DOMAIN_NAME]" at bounding box center [159, 49] width 102 height 13
click at [178, 337] on body "mihir@yourdataconnect.com Settings Build Automations" at bounding box center [549, 261] width 1099 height 522
click at [66, 394] on span "Resources" at bounding box center [59, 396] width 37 height 10
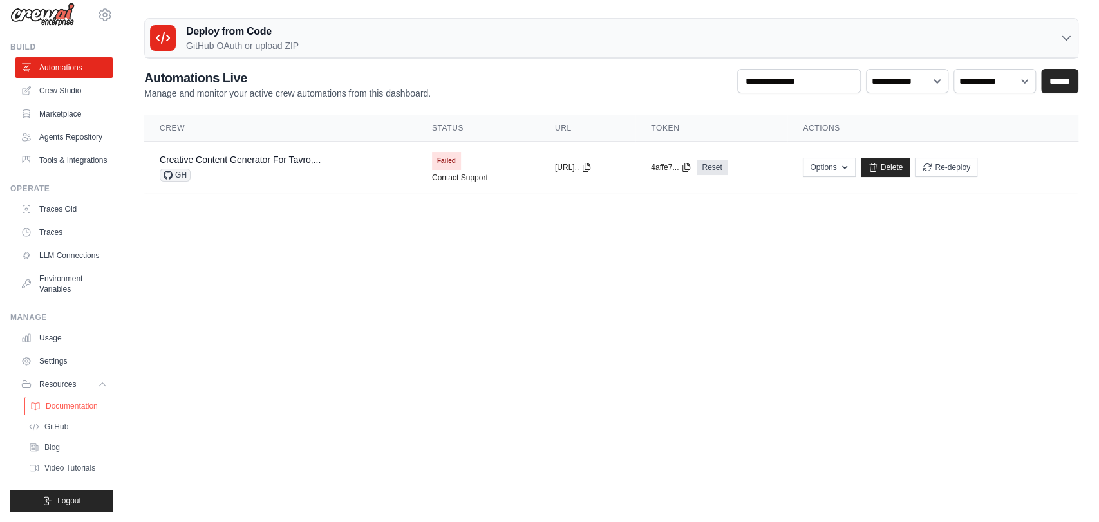
scroll to position [43, 0]
click at [70, 429] on link "GitHub" at bounding box center [68, 427] width 89 height 18
click at [74, 493] on button "Logout" at bounding box center [61, 501] width 102 height 22
